Goal: Find specific page/section: Find specific page/section

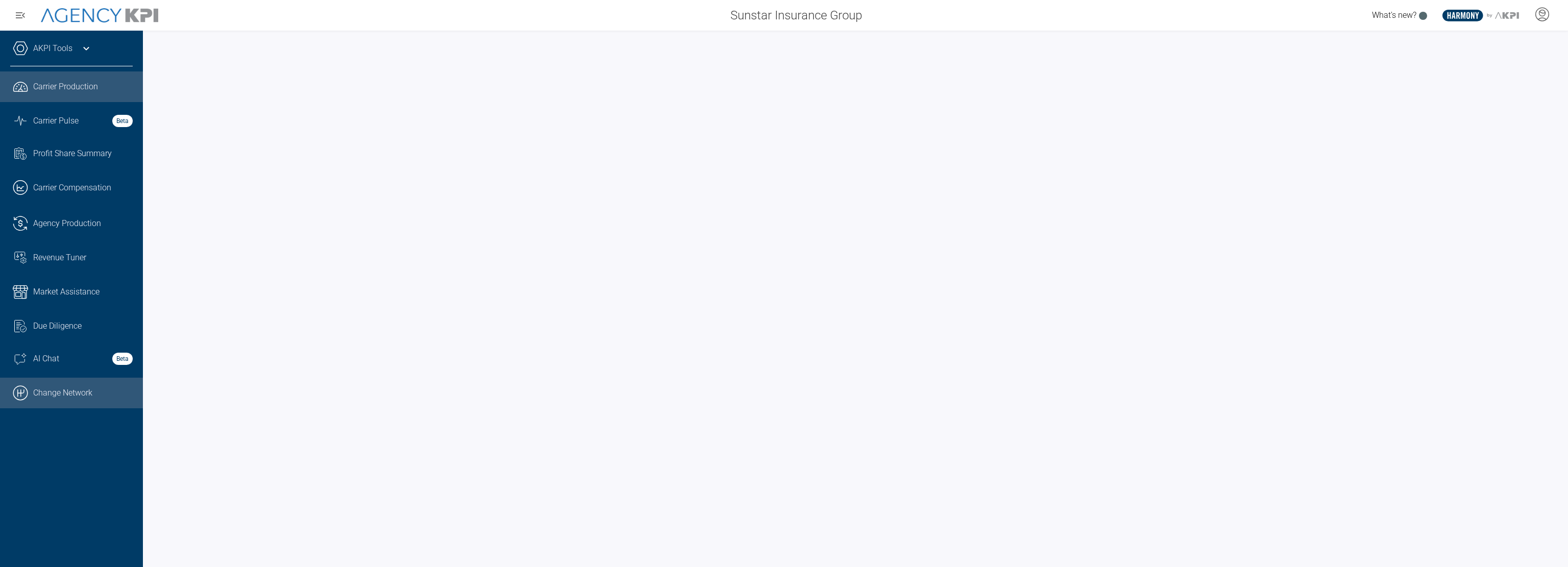
click at [68, 392] on link ".cls-1{fill:none;stroke:#000;stroke-linecap:round;stroke-linejoin:round;stroke-…" at bounding box center [71, 393] width 143 height 30
click at [76, 249] on link "Revenue Tuner" at bounding box center [71, 258] width 143 height 28
